Goal: Information Seeking & Learning: Learn about a topic

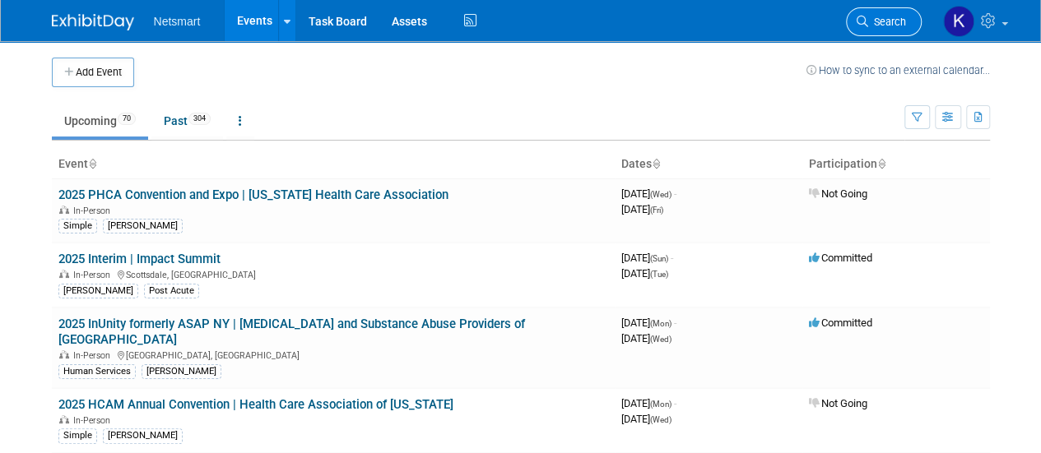
click at [882, 30] on link "Search" at bounding box center [884, 21] width 76 height 29
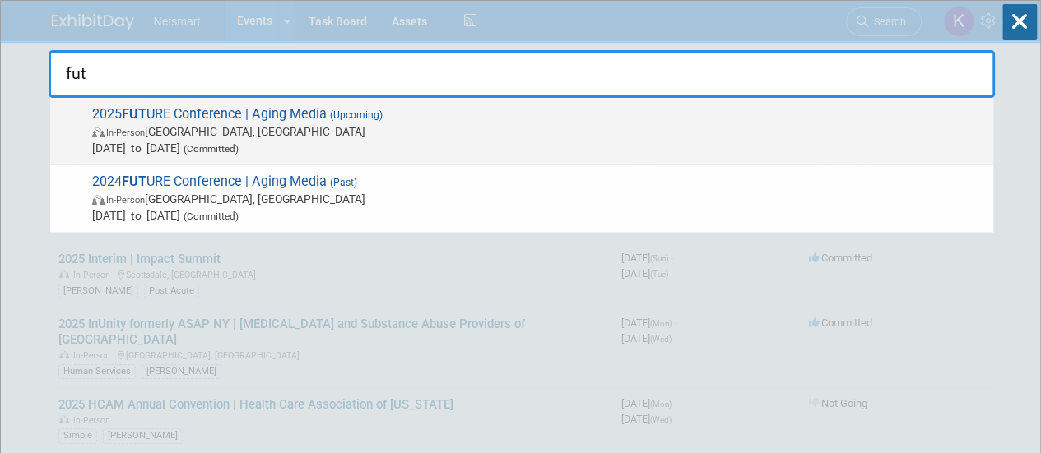
type input "fut"
click at [84, 141] on div "2025 FUT URE Conference | Aging Media (Upcoming) In-Person [GEOGRAPHIC_DATA], […" at bounding box center [521, 131] width 943 height 67
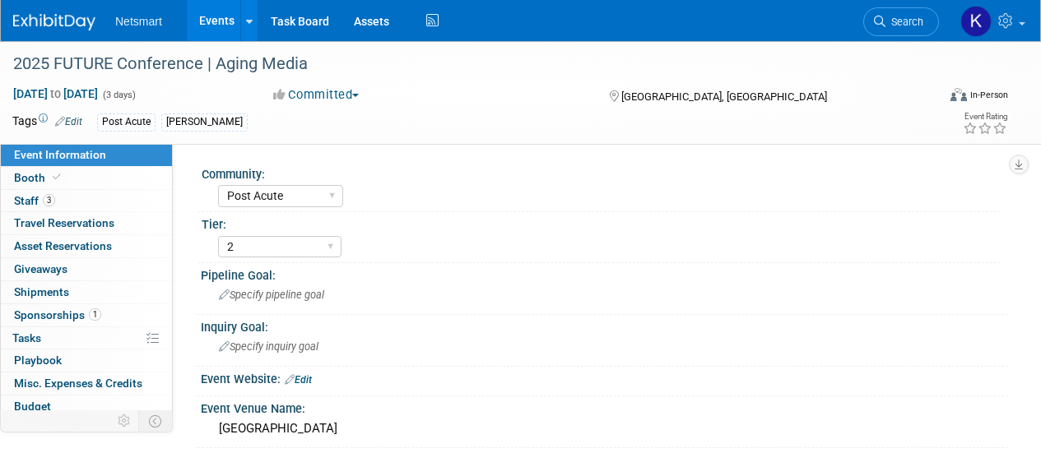
select select "Post Acute"
select select "2"
select select "Yes"
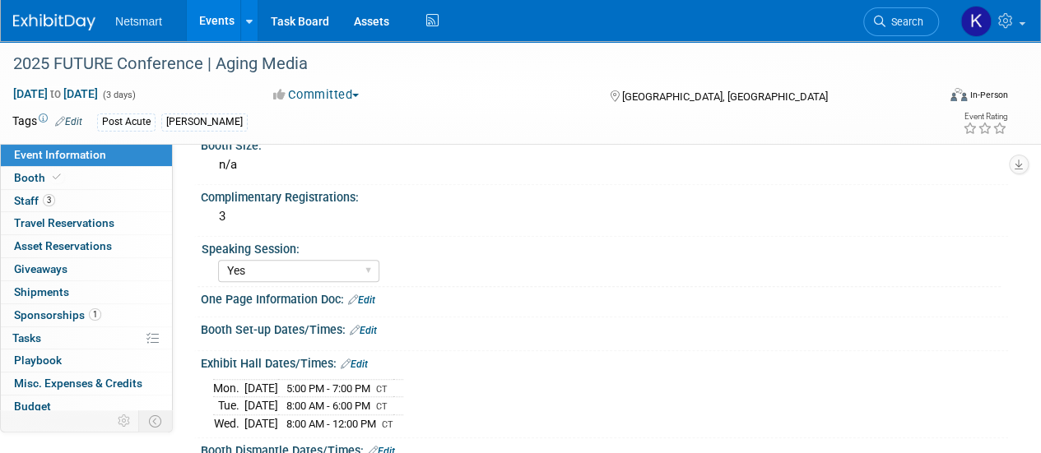
scroll to position [82, 0]
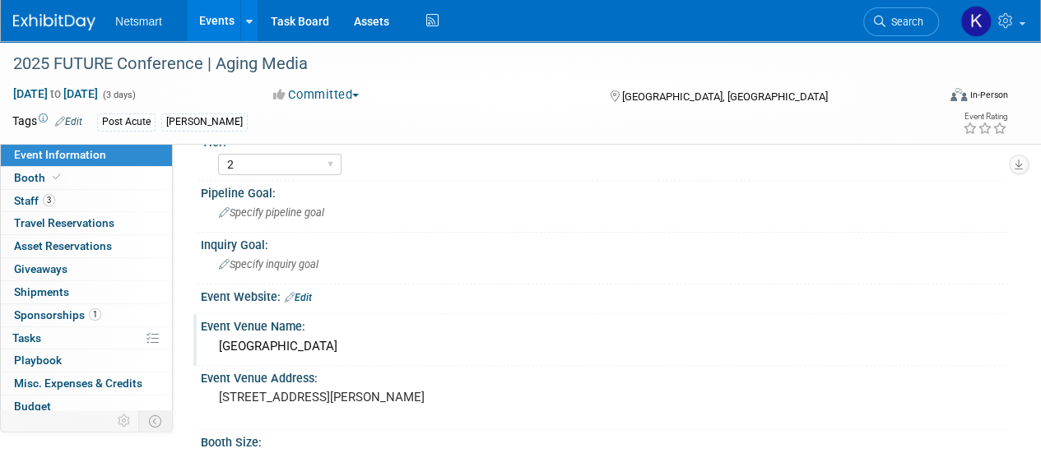
click at [318, 356] on div "JW Marriott Dallas Arts District" at bounding box center [604, 347] width 782 height 26
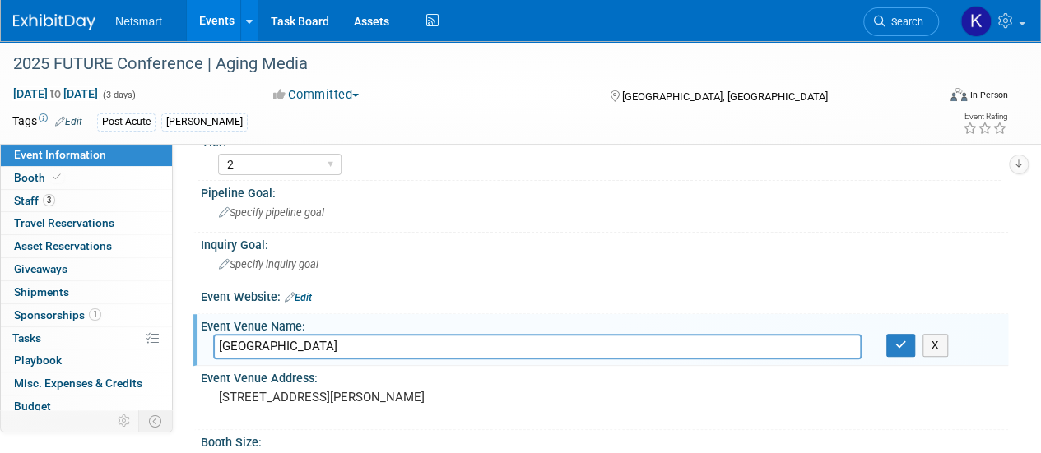
click at [318, 356] on input "JW Marriott Dallas Arts District" at bounding box center [537, 347] width 648 height 26
click at [317, 397] on pre "800 N Harwood St, Dallas, TX 75201" at bounding box center [369, 397] width 300 height 15
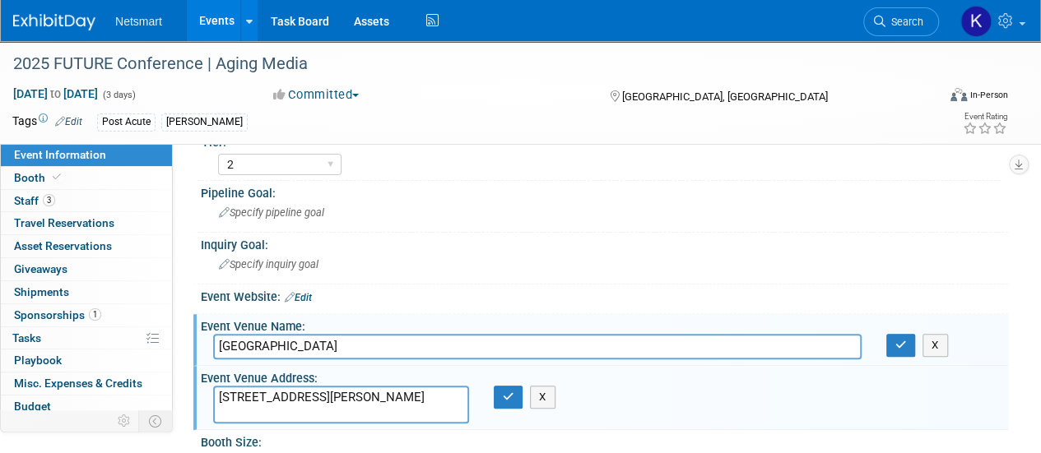
click at [317, 397] on textarea "800 N Harwood St, Dallas, TX 75201" at bounding box center [341, 405] width 256 height 38
click at [66, 184] on link "Booth" at bounding box center [86, 178] width 171 height 22
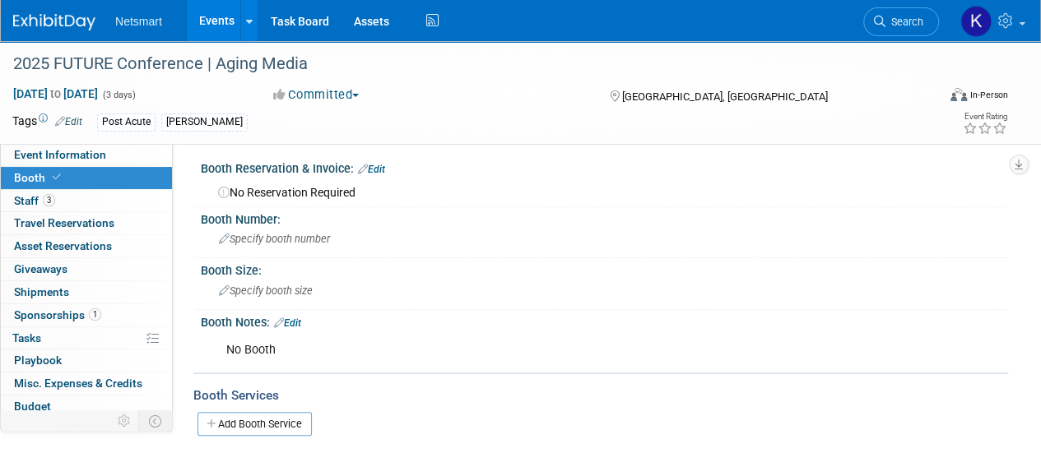
scroll to position [0, 0]
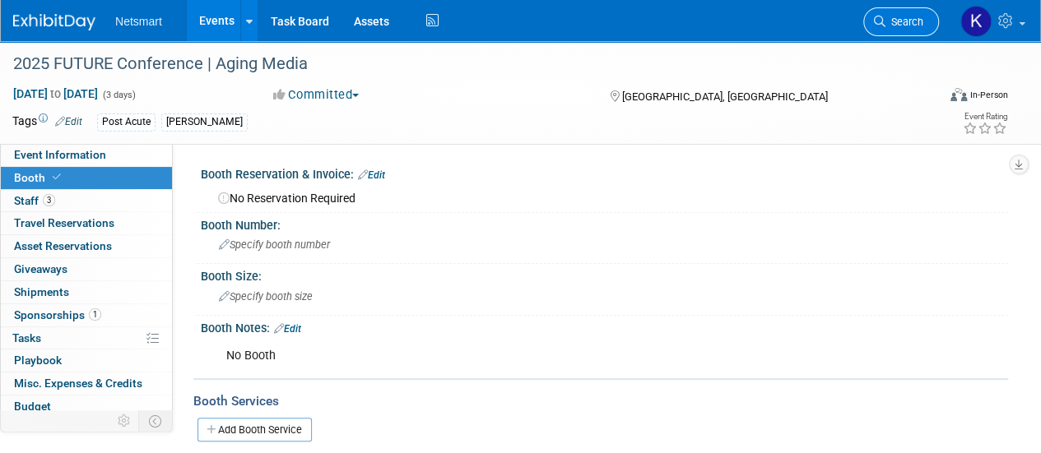
click at [912, 26] on span "Search" at bounding box center [904, 22] width 38 height 12
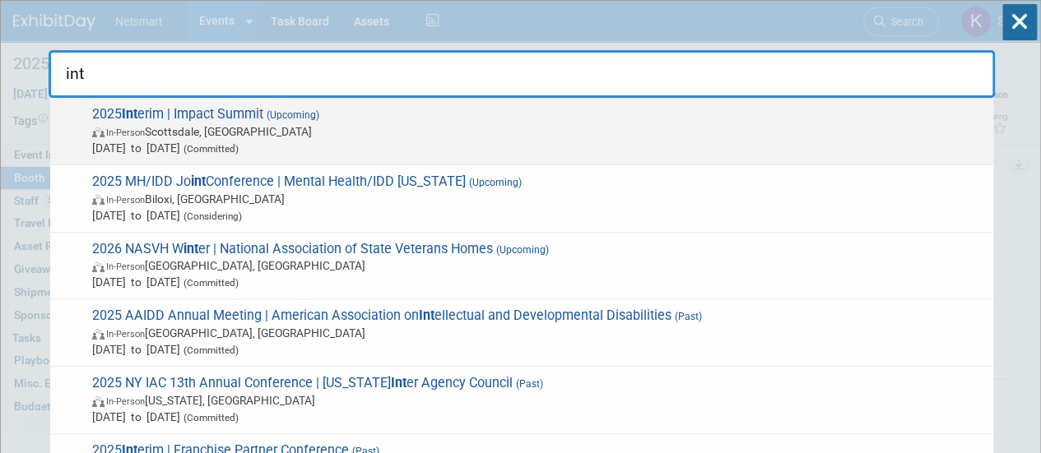
type input "int"
click at [293, 115] on span "(Upcoming)" at bounding box center [291, 115] width 56 height 12
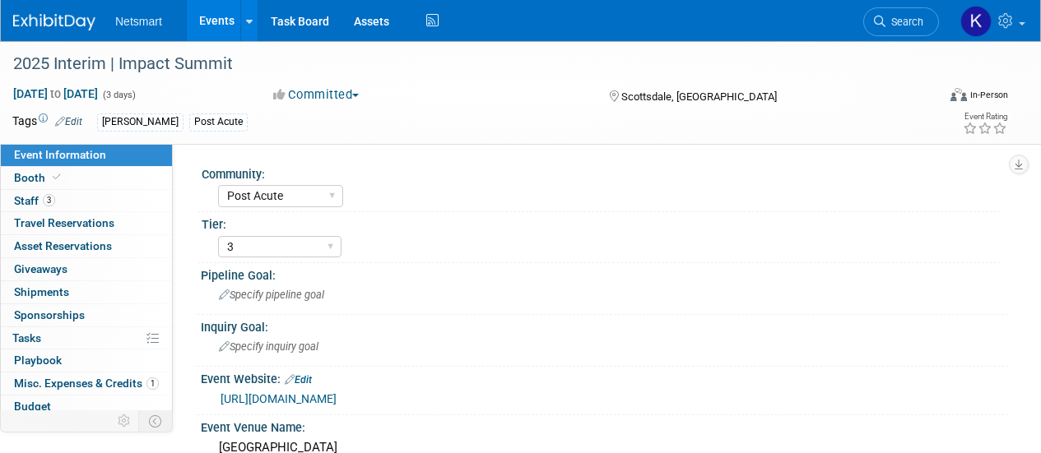
select select "Post Acute"
select select "3"
select select "No"
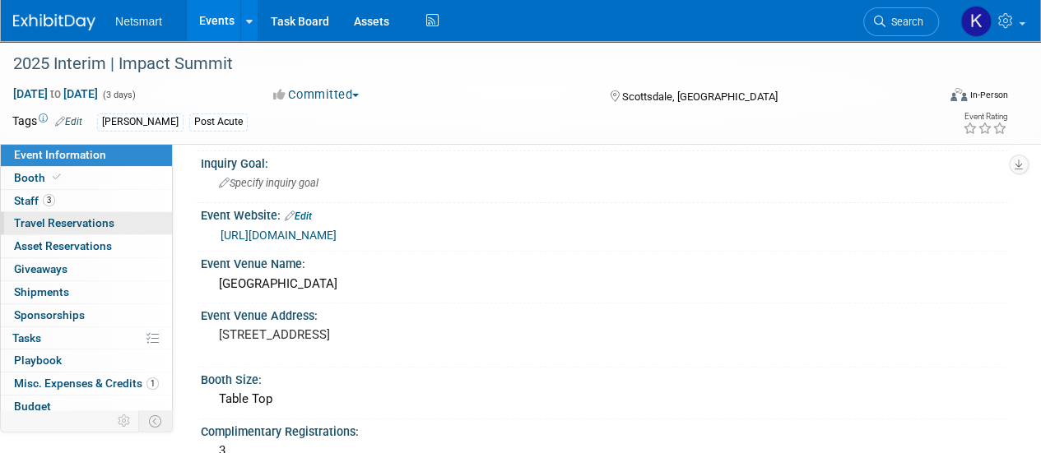
scroll to position [165, 0]
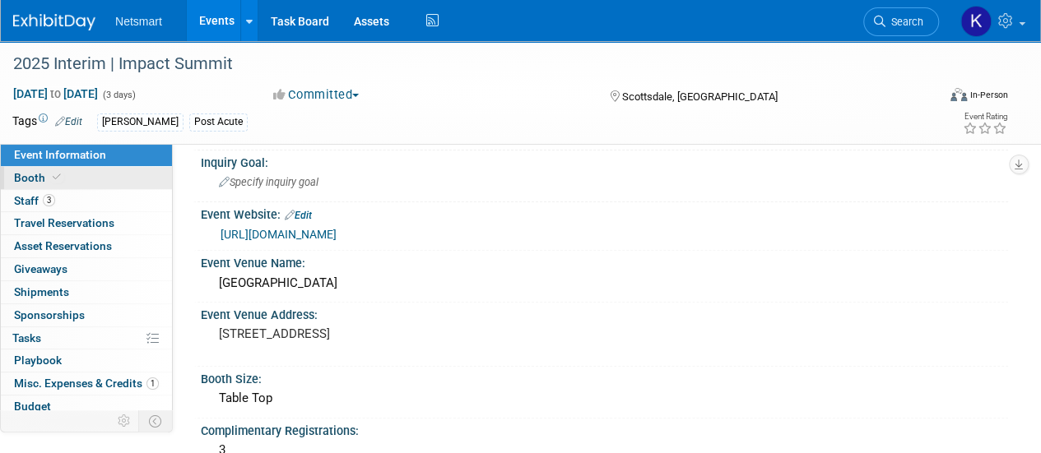
click at [67, 177] on link "Booth" at bounding box center [86, 178] width 171 height 22
